Goal: Navigation & Orientation: Understand site structure

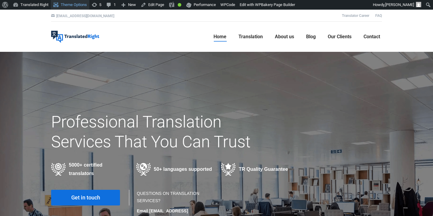
click at [78, 6] on link "Theme Options" at bounding box center [70, 5] width 39 height 10
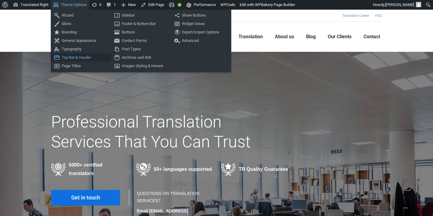
click at [73, 57] on link "Top Bar & Header" at bounding box center [81, 58] width 60 height 8
